Goal: Task Accomplishment & Management: Manage account settings

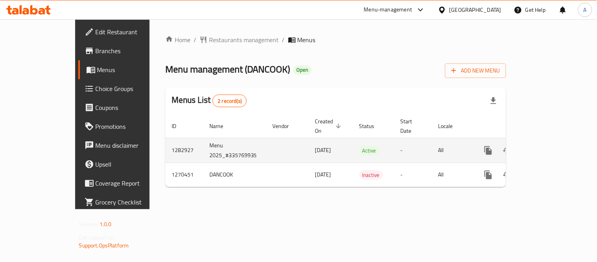
click at [550, 146] on icon "enhanced table" at bounding box center [544, 150] width 9 height 9
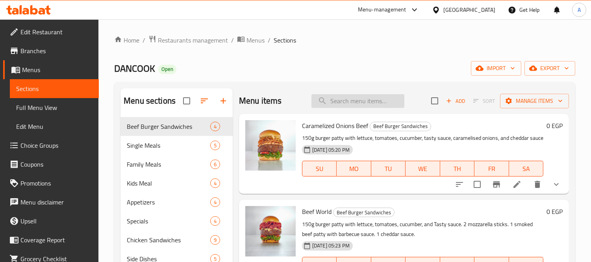
click at [331, 98] on input "search" at bounding box center [357, 101] width 93 height 14
paste input "ساندوتش نيو استايل بيف تشيز [PERSON_NAME]"
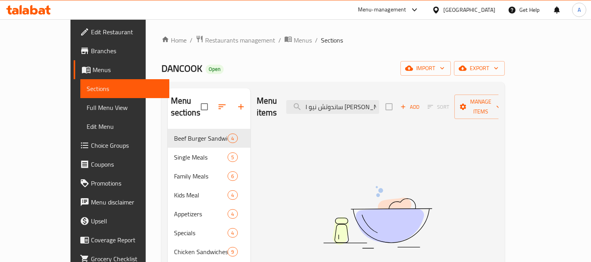
type input "ساندوتش نيو استايل بيف تشيز [PERSON_NAME]"
click at [87, 104] on span "Full Menu View" at bounding box center [125, 107] width 76 height 9
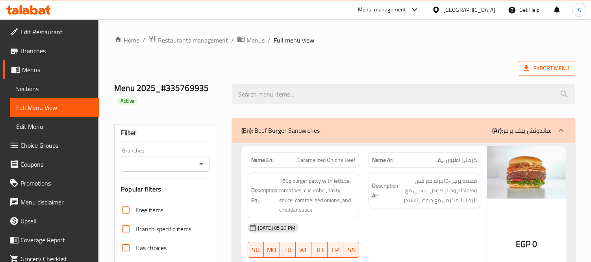
drag, startPoint x: 361, startPoint y: 42, endPoint x: 322, endPoint y: 52, distance: 40.2
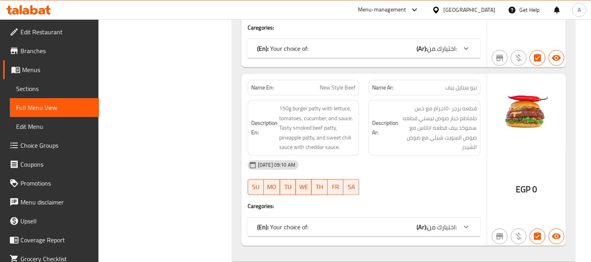
scroll to position [642, 0]
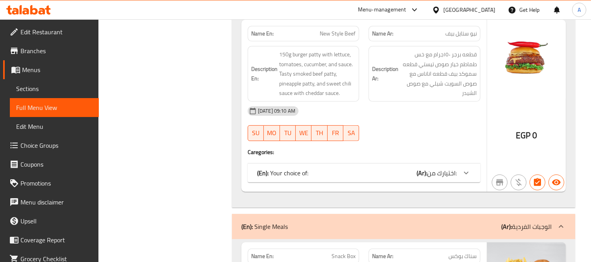
click at [345, 38] on span "New Style Beef" at bounding box center [338, 34] width 36 height 8
click at [346, 38] on span "New Style Beef" at bounding box center [338, 34] width 36 height 8
drag, startPoint x: 346, startPoint y: 44, endPoint x: 216, endPoint y: 7, distance: 134.5
click at [339, 38] on span "New Style Beef" at bounding box center [338, 34] width 36 height 8
copy span "New Style Beef"
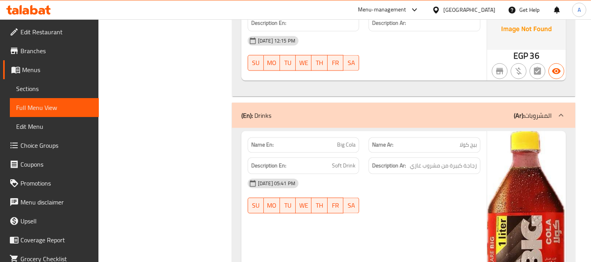
scroll to position [1694, 0]
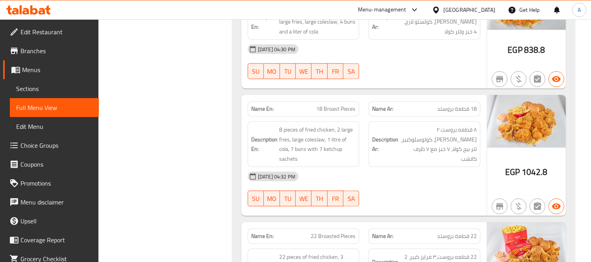
click at [28, 8] on icon at bounding box center [28, 9] width 44 height 9
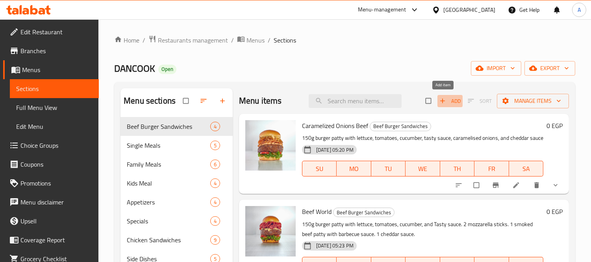
click at [446, 100] on span "Add" at bounding box center [449, 100] width 21 height 9
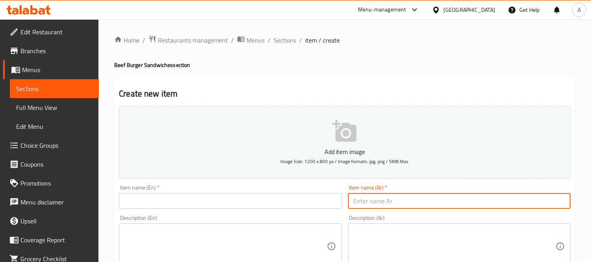
click at [381, 194] on input "text" at bounding box center [459, 201] width 222 height 16
paste input "ساندوتش نيو استايل بيف تشيز [PERSON_NAME]"
click at [399, 199] on input "ساندوتش نيو استايل بيف تشيز [PERSON_NAME]" at bounding box center [459, 201] width 222 height 16
type input "ساندوتش نيو استايل بيف تشيز [PERSON_NAME]"
click at [242, 199] on input "text" at bounding box center [230, 201] width 222 height 16
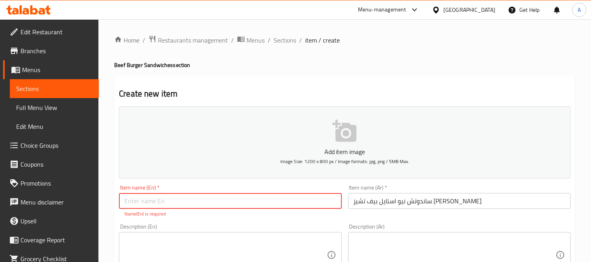
paste input "New Style Beef"
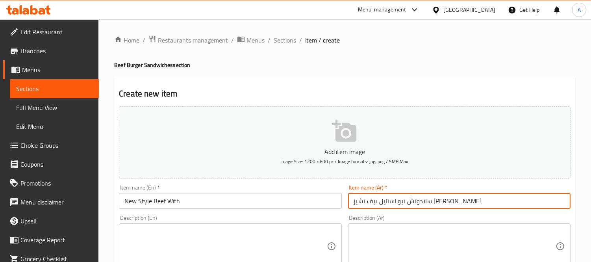
drag, startPoint x: 400, startPoint y: 199, endPoint x: 346, endPoint y: 202, distance: 53.6
click at [348, 202] on input "ساندوتش نيو استايل بيف تشيز [PERSON_NAME]" at bounding box center [459, 201] width 222 height 16
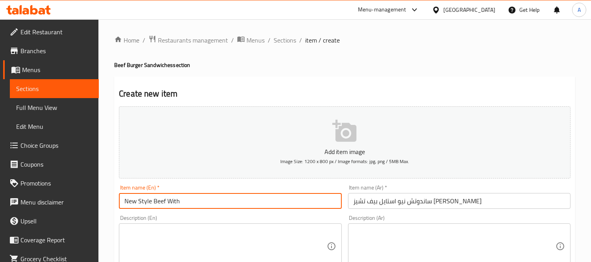
click at [218, 196] on input "New Style Beef With" at bounding box center [230, 201] width 222 height 16
click at [122, 204] on input "New Style Beef Sandwich With Maxi Cheese Fries" at bounding box center [230, 201] width 222 height 16
type input "Single New Style Beef Sandwich With Maxi Cheese Fries"
click at [387, 202] on input "ساندوتش نيو استايل بيف تشيز [PERSON_NAME]" at bounding box center [459, 201] width 222 height 16
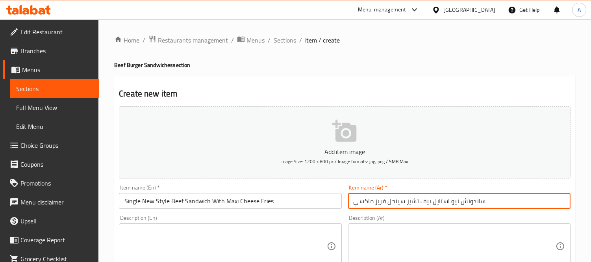
type input "ساندوتش نيو استايل بيف تشيز سينجل فريز ماكسي"
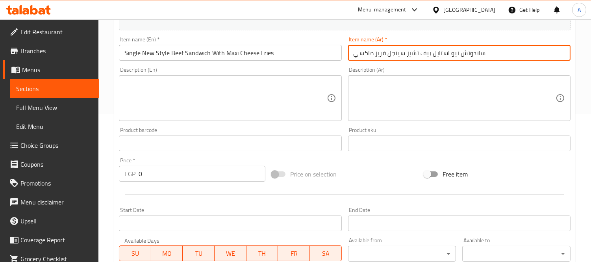
scroll to position [175, 0]
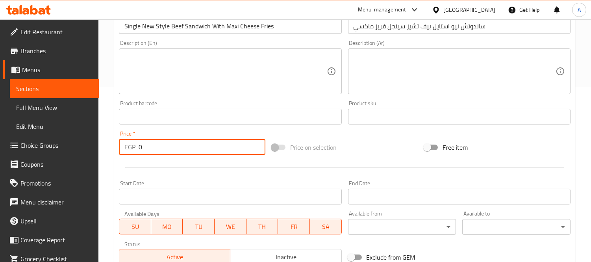
drag, startPoint x: 136, startPoint y: 146, endPoint x: 83, endPoint y: 146, distance: 53.1
click at [83, 146] on div "Edit Restaurant Branches Menus Sections Full Menu View Edit Menu Choice Groups …" at bounding box center [295, 113] width 591 height 537
paste input "267"
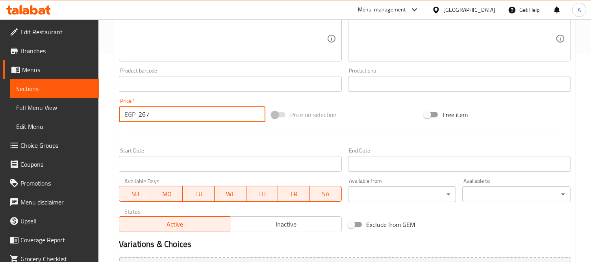
scroll to position [262, 0]
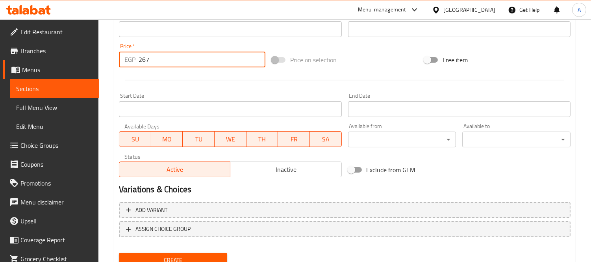
type input "267"
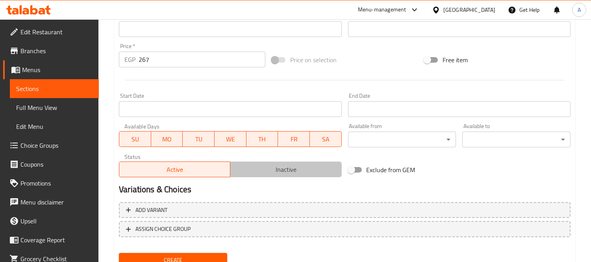
click at [278, 162] on button "Inactive" at bounding box center [285, 169] width 111 height 16
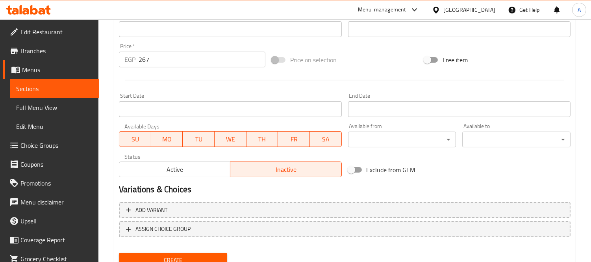
type button "1"
click at [154, 111] on input "Start Date" at bounding box center [230, 109] width 222 height 16
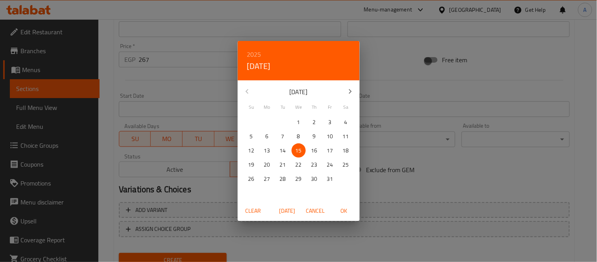
click at [289, 208] on span "Today" at bounding box center [287, 211] width 19 height 10
click at [341, 209] on span "OK" at bounding box center [344, 211] width 19 height 10
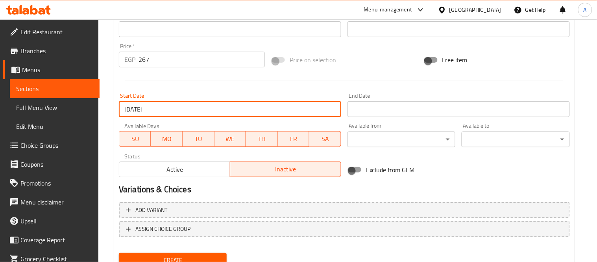
type input "15-10-2025"
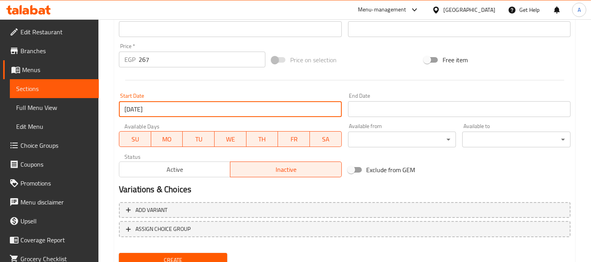
click at [409, 121] on div "Available from ​ ​" at bounding box center [402, 135] width 115 height 30
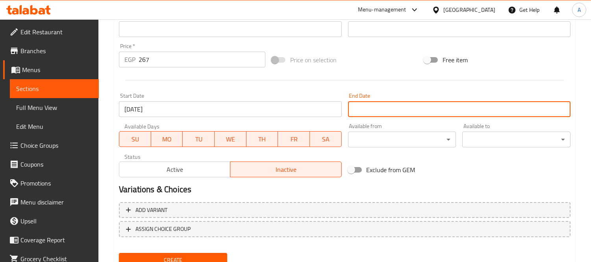
click at [420, 106] on input "Start Date" at bounding box center [459, 109] width 222 height 16
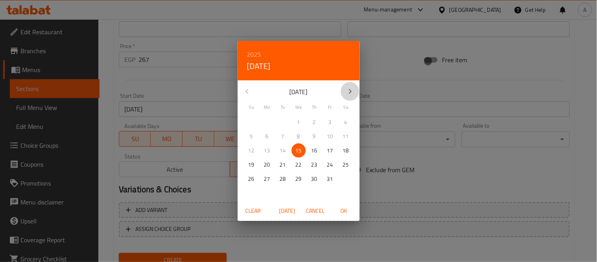
click at [353, 92] on icon "button" at bounding box center [350, 91] width 9 height 9
click at [299, 178] on p "26" at bounding box center [299, 179] width 6 height 10
click at [347, 210] on span "OK" at bounding box center [344, 211] width 19 height 10
type input "26-11-2025"
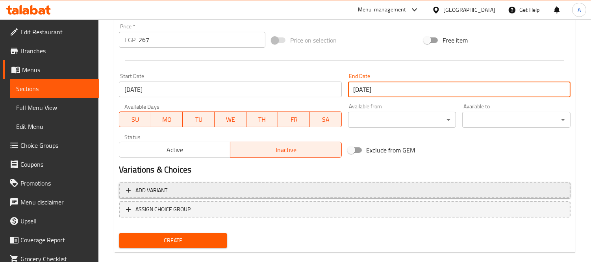
scroll to position [293, 0]
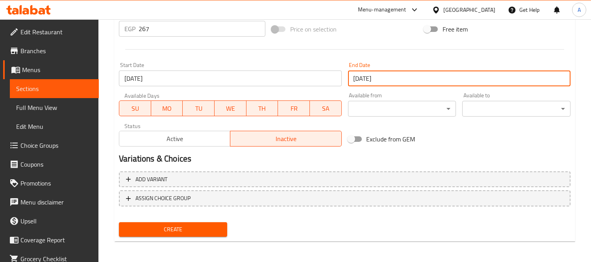
click at [179, 226] on span "Create" at bounding box center [173, 229] width 96 height 10
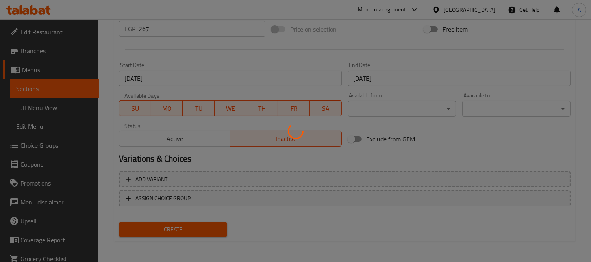
type input "0"
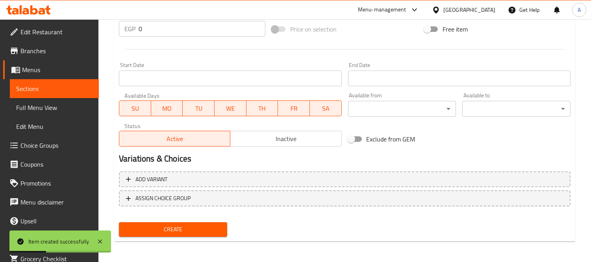
scroll to position [74, 0]
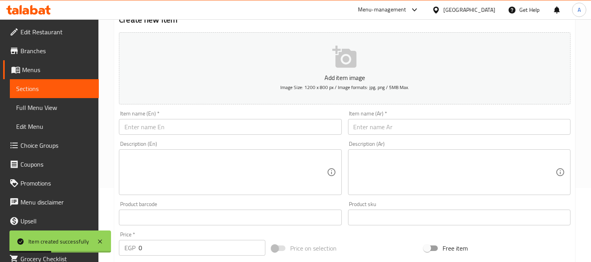
click at [387, 139] on div "Description (Ar) Description (Ar)" at bounding box center [459, 168] width 229 height 60
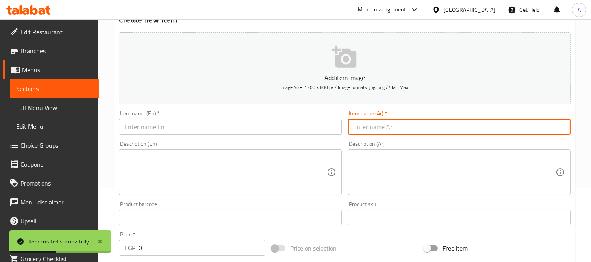
click at [398, 130] on input "text" at bounding box center [459, 127] width 222 height 16
paste input "نص فرخه مخليه مع وجبه استربس ٥ قطع 1 لتر بيج"
drag, startPoint x: 364, startPoint y: 129, endPoint x: 331, endPoint y: 130, distance: 33.1
click at [331, 130] on div "Add item image Image Size: 1200 x 800 px / Image formats: jpg, png / 5MB Max. I…" at bounding box center [345, 198] width 458 height 339
click at [457, 127] on input "نص فرخه مخليه مع وجبه استربس ٥ قطع 1 لتر بيج" at bounding box center [459, 127] width 222 height 16
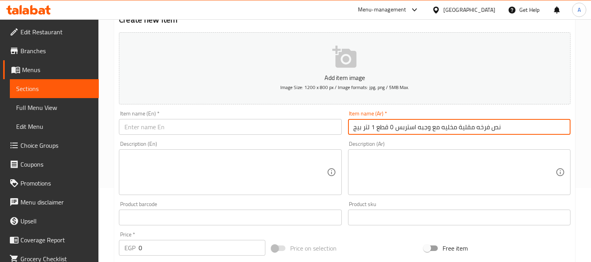
click at [360, 130] on input "نص فرخه مقلية مخليه مع وجبه استربس ٥ قطع 1 لتر بيج" at bounding box center [459, 127] width 222 height 16
type input "نص فرخه مقلية مخليه مع وجبه استربس ٥ قطع 1 لتر بيج"
click at [389, 124] on input "نص فرخه مقلية مخليه مع وجبه استربس ٥ قطع 1 لتر بيج" at bounding box center [459, 127] width 222 height 16
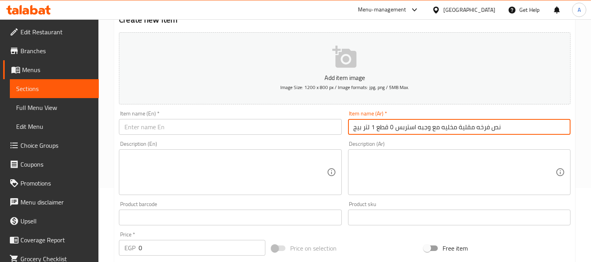
click at [389, 124] on input "نص فرخه مقلية مخليه مع وجبه استربس ٥ قطع 1 لتر بيج" at bounding box center [459, 127] width 222 height 16
paste input "نص فرخه مقلية مخليه مع وجبه استربس ٥ قطع 1 لتر بيج"
type input "عرض نص فرخه مقلية مخليه مع وجبه استربس ٥ قطع 1 لتر بيج"
click at [232, 130] on input "text" at bounding box center [230, 127] width 222 height 16
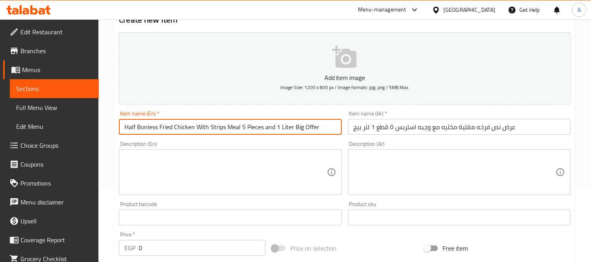
type input "Half Bonless Fried Chicken With Strips Meal 5 Pieces and 1 Liter Big Offer"
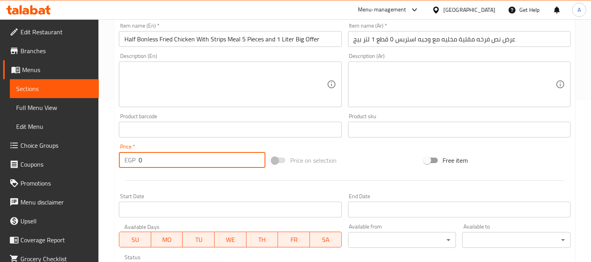
drag, startPoint x: 159, startPoint y: 168, endPoint x: 100, endPoint y: 162, distance: 59.3
click at [100, 162] on div "Home / Restaurants management / Menus / Sections / item / create Beef Burger Sa…" at bounding box center [344, 126] width 492 height 537
paste input "492"
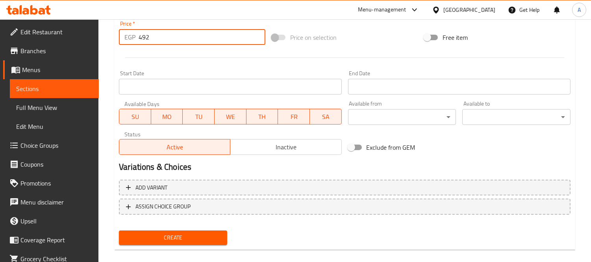
scroll to position [293, 0]
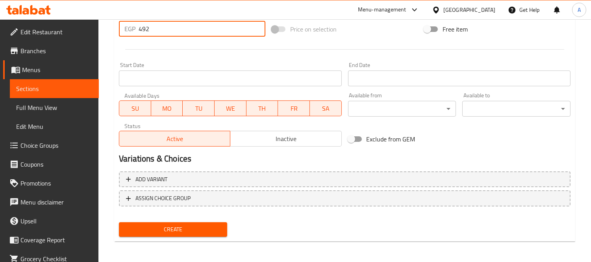
type input "492"
click at [265, 139] on span "Inactive" at bounding box center [285, 138] width 105 height 11
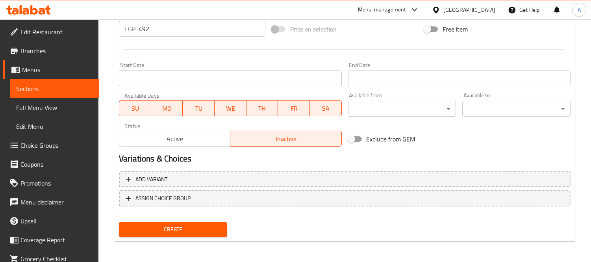
click at [159, 74] on input "Start Date" at bounding box center [230, 78] width 222 height 16
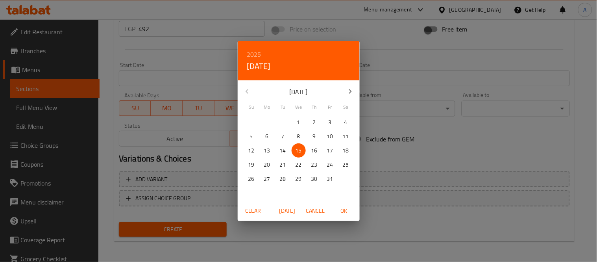
click at [341, 209] on span "OK" at bounding box center [344, 211] width 19 height 10
type input "15-10-2025"
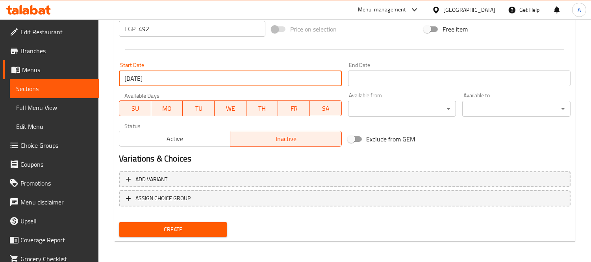
click at [403, 79] on input "Start Date" at bounding box center [459, 78] width 222 height 16
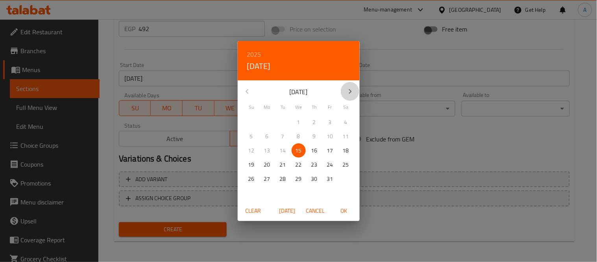
click at [347, 96] on button "button" at bounding box center [350, 91] width 19 height 19
click at [300, 183] on p "26" at bounding box center [299, 179] width 6 height 10
click at [351, 211] on span "OK" at bounding box center [344, 211] width 19 height 10
type input "26-11-2025"
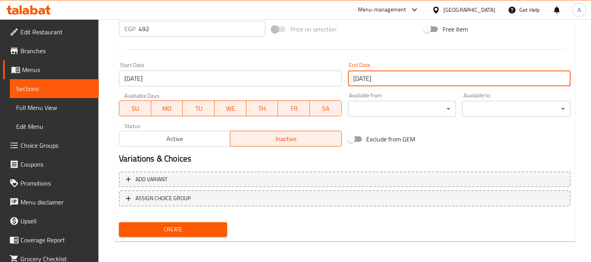
click at [194, 224] on span "Create" at bounding box center [173, 229] width 96 height 10
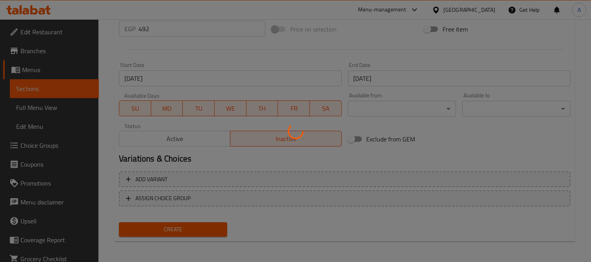
type input "0"
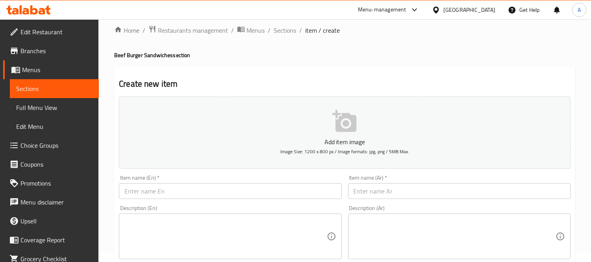
scroll to position [0, 0]
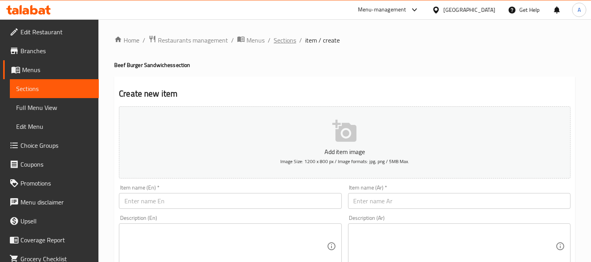
click at [276, 39] on span "Sections" at bounding box center [285, 39] width 22 height 9
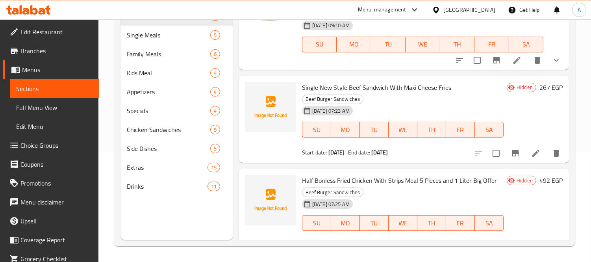
scroll to position [283, 0]
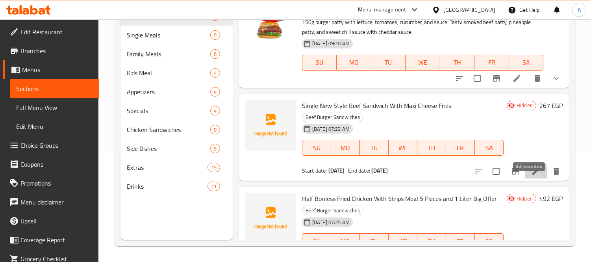
click at [532, 175] on icon at bounding box center [535, 171] width 7 height 7
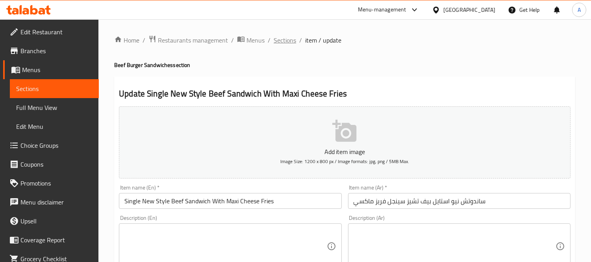
click at [290, 39] on span "Sections" at bounding box center [285, 39] width 22 height 9
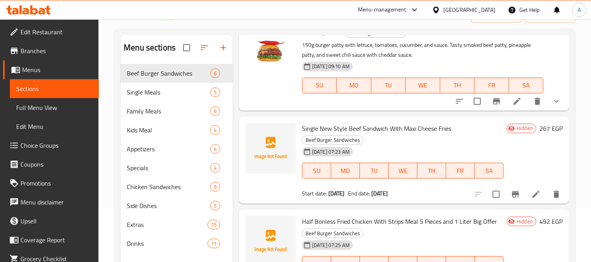
scroll to position [110, 0]
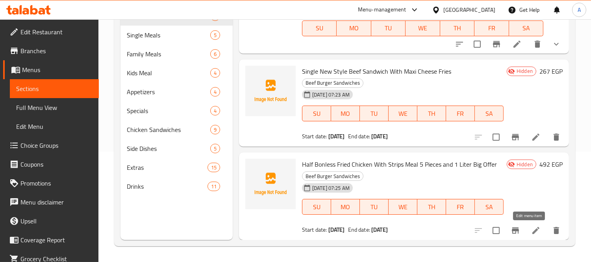
click at [531, 227] on icon at bounding box center [535, 230] width 9 height 9
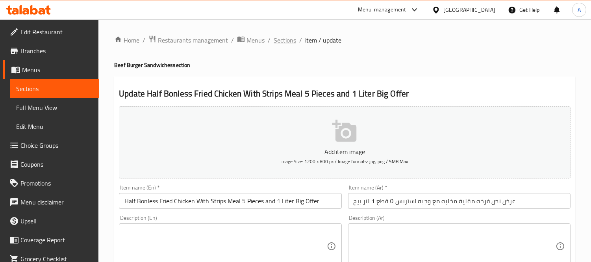
click at [283, 40] on span "Sections" at bounding box center [285, 39] width 22 height 9
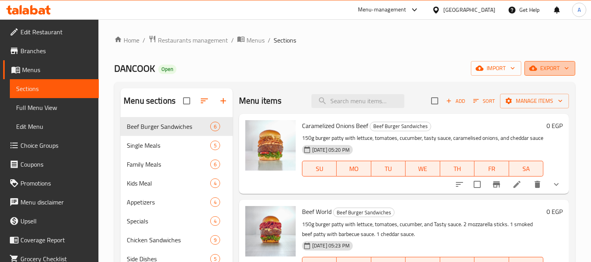
click at [542, 70] on span "export" at bounding box center [550, 68] width 38 height 10
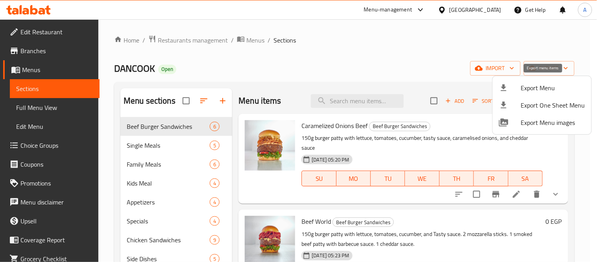
click at [525, 91] on span "Export Menu" at bounding box center [553, 87] width 64 height 9
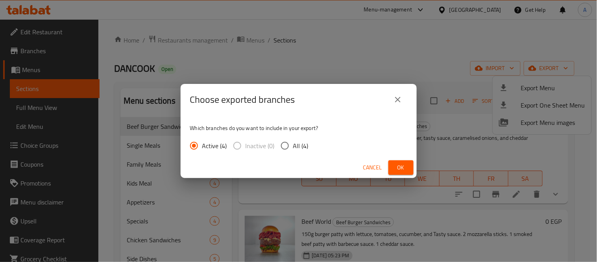
click at [281, 146] on input "All (4)" at bounding box center [285, 145] width 17 height 17
radio input "true"
click at [396, 165] on span "Ok" at bounding box center [401, 168] width 13 height 10
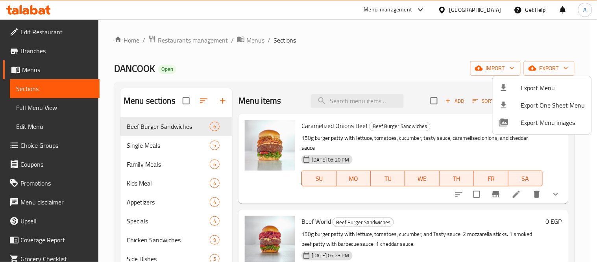
click at [199, 42] on div at bounding box center [298, 131] width 597 height 262
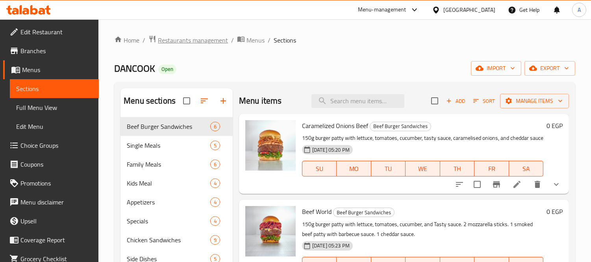
click at [201, 41] on span "Restaurants management" at bounding box center [193, 39] width 70 height 9
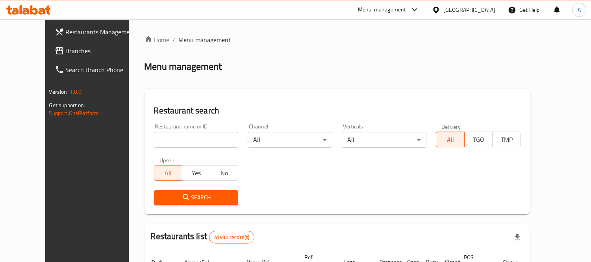
click at [66, 47] on span "Branches" at bounding box center [102, 50] width 72 height 9
